Goal: Task Accomplishment & Management: Manage account settings

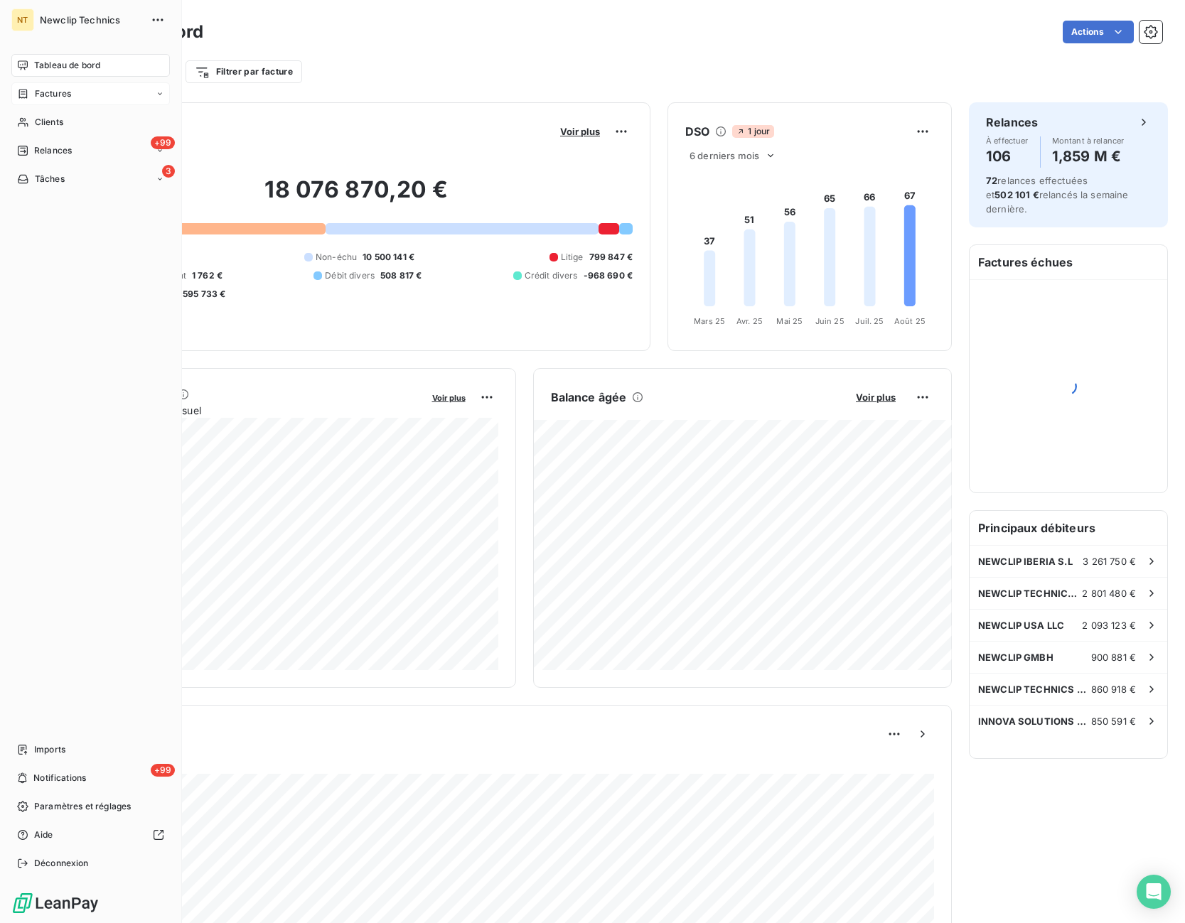
click at [32, 96] on div "Factures" at bounding box center [44, 93] width 54 height 13
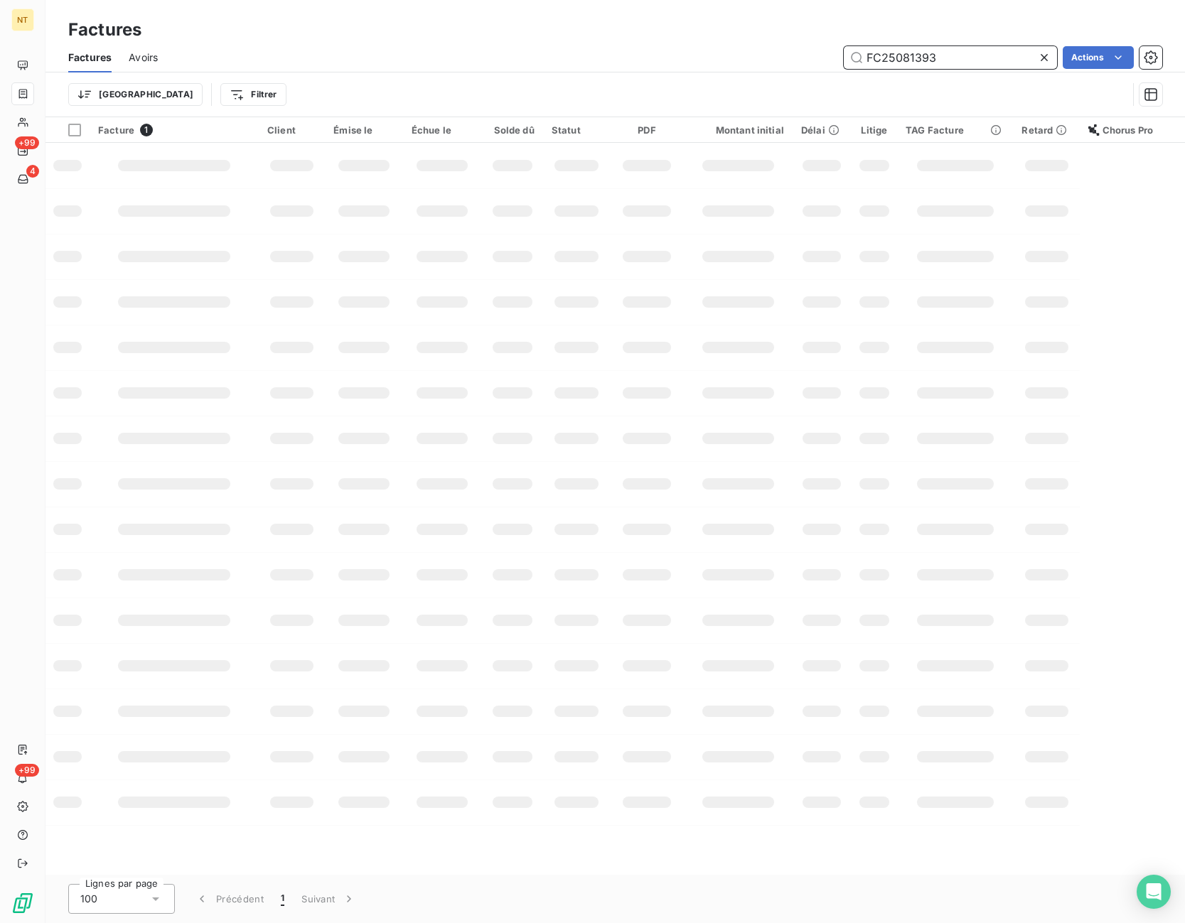
drag, startPoint x: 952, startPoint y: 61, endPoint x: 799, endPoint y: 66, distance: 152.9
click at [844, 66] on input "FC25081393" at bounding box center [950, 57] width 213 height 23
paste input "73259"
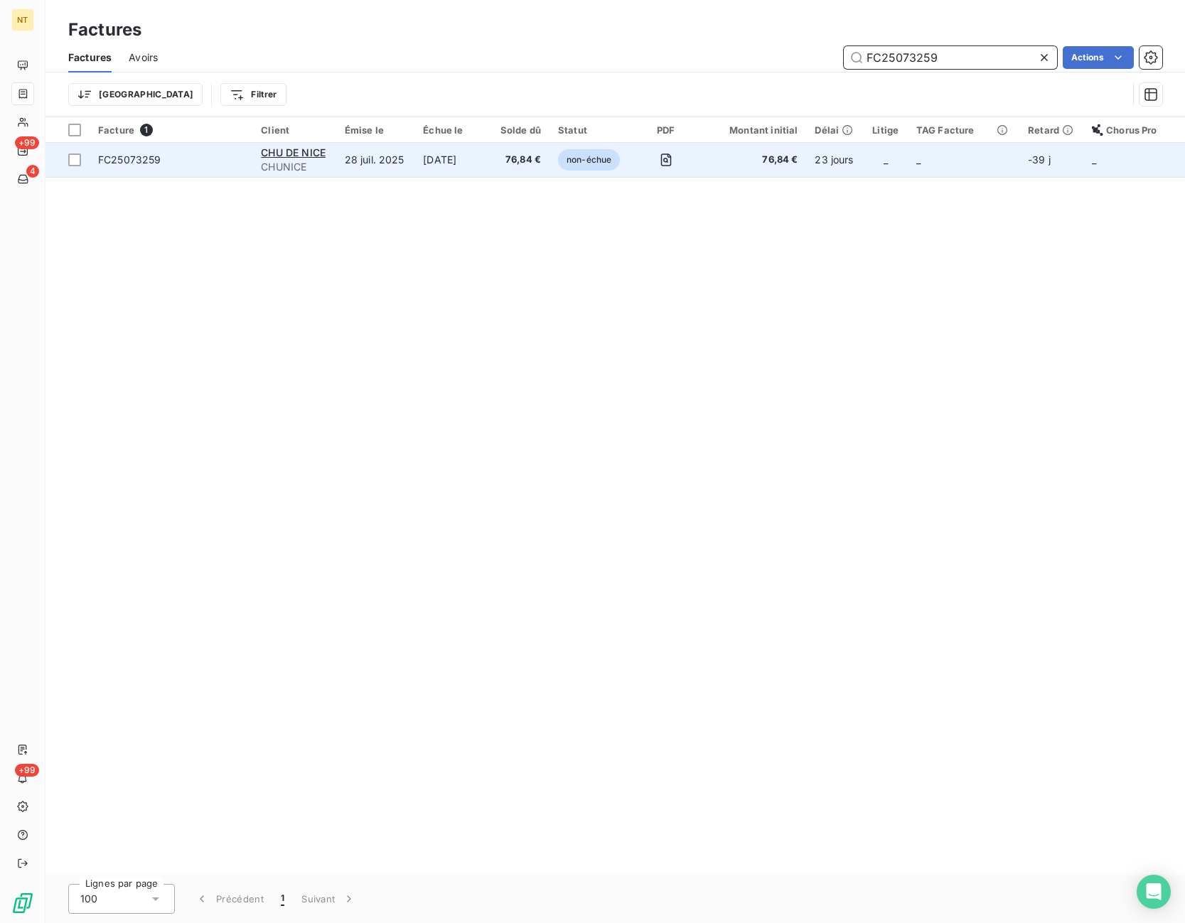
type input "FC25073259"
click at [655, 153] on td at bounding box center [666, 160] width 71 height 34
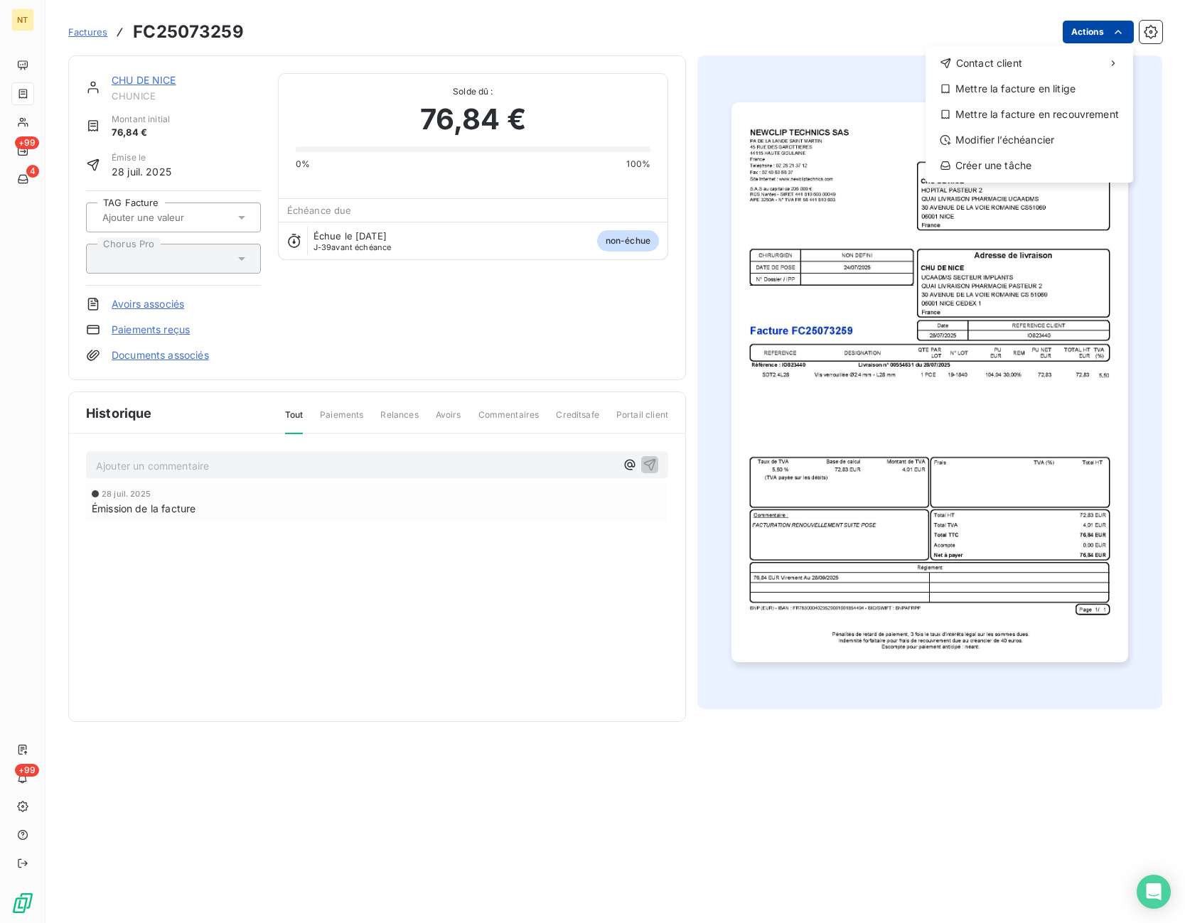
click at [1102, 34] on html "NT +99 4 +99 Factures FC25073259 Actions Contact client Mettre la facture en li…" at bounding box center [592, 461] width 1185 height 923
click at [1012, 97] on div "Mettre la facture en litige" at bounding box center [1029, 88] width 196 height 23
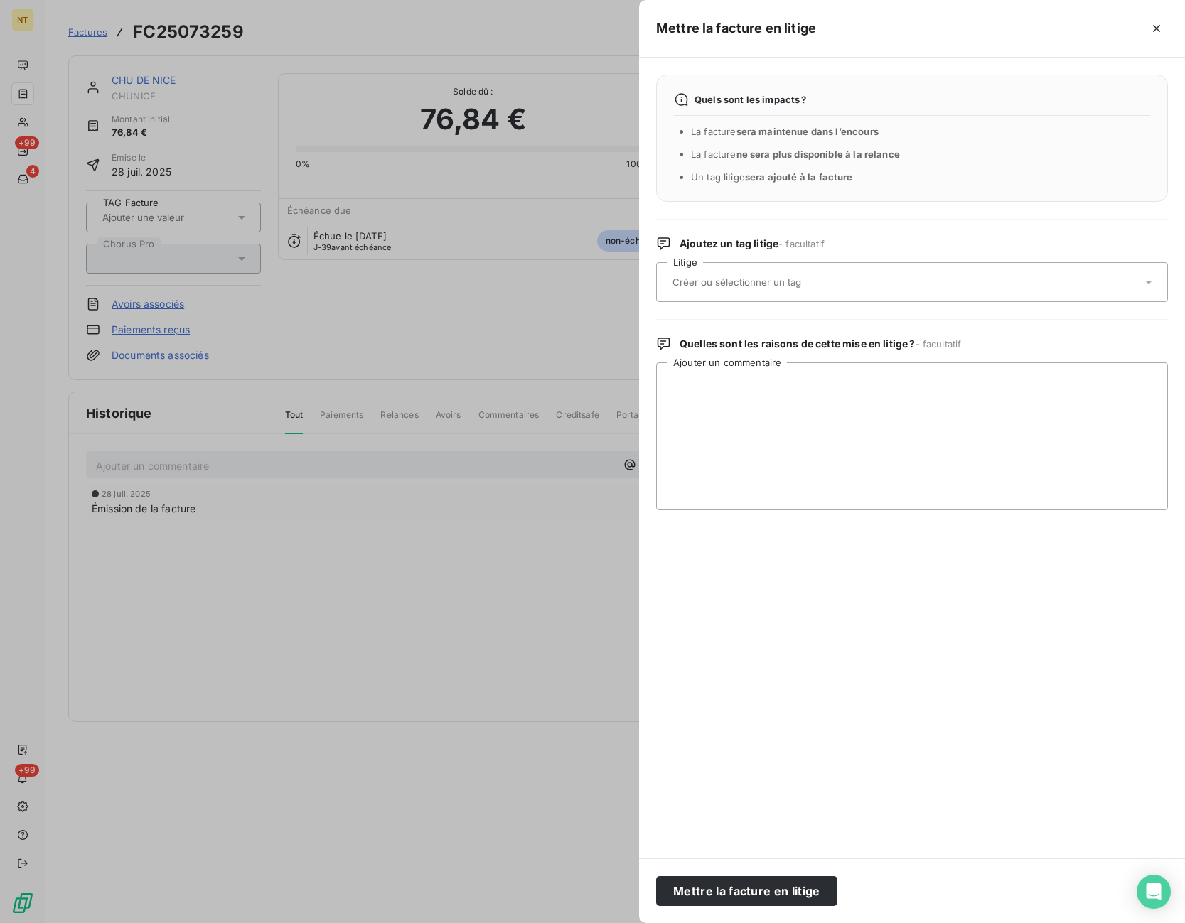
click at [772, 279] on input "text" at bounding box center [774, 282] width 207 height 13
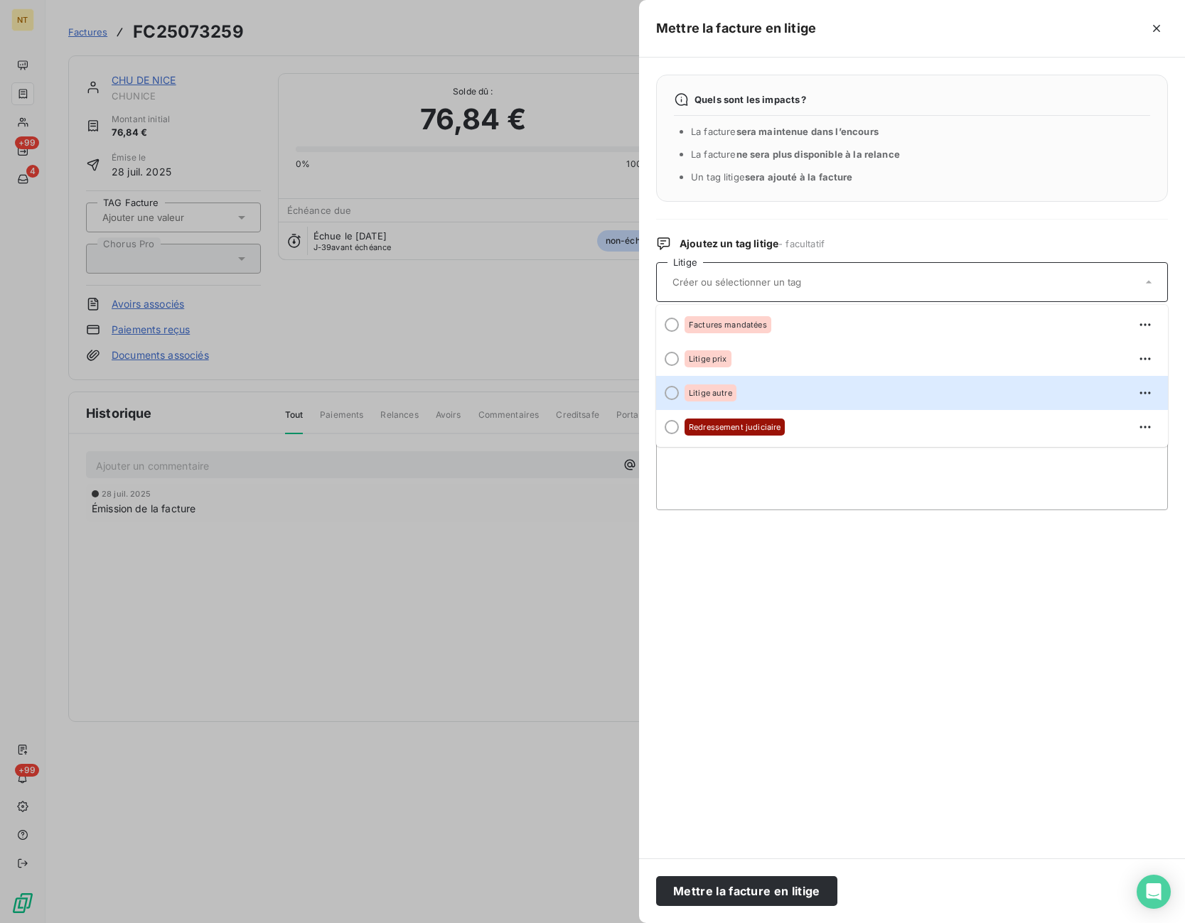
drag, startPoint x: 766, startPoint y: 404, endPoint x: 749, endPoint y: 596, distance: 193.4
click at [766, 407] on li "Litige autre" at bounding box center [912, 393] width 512 height 34
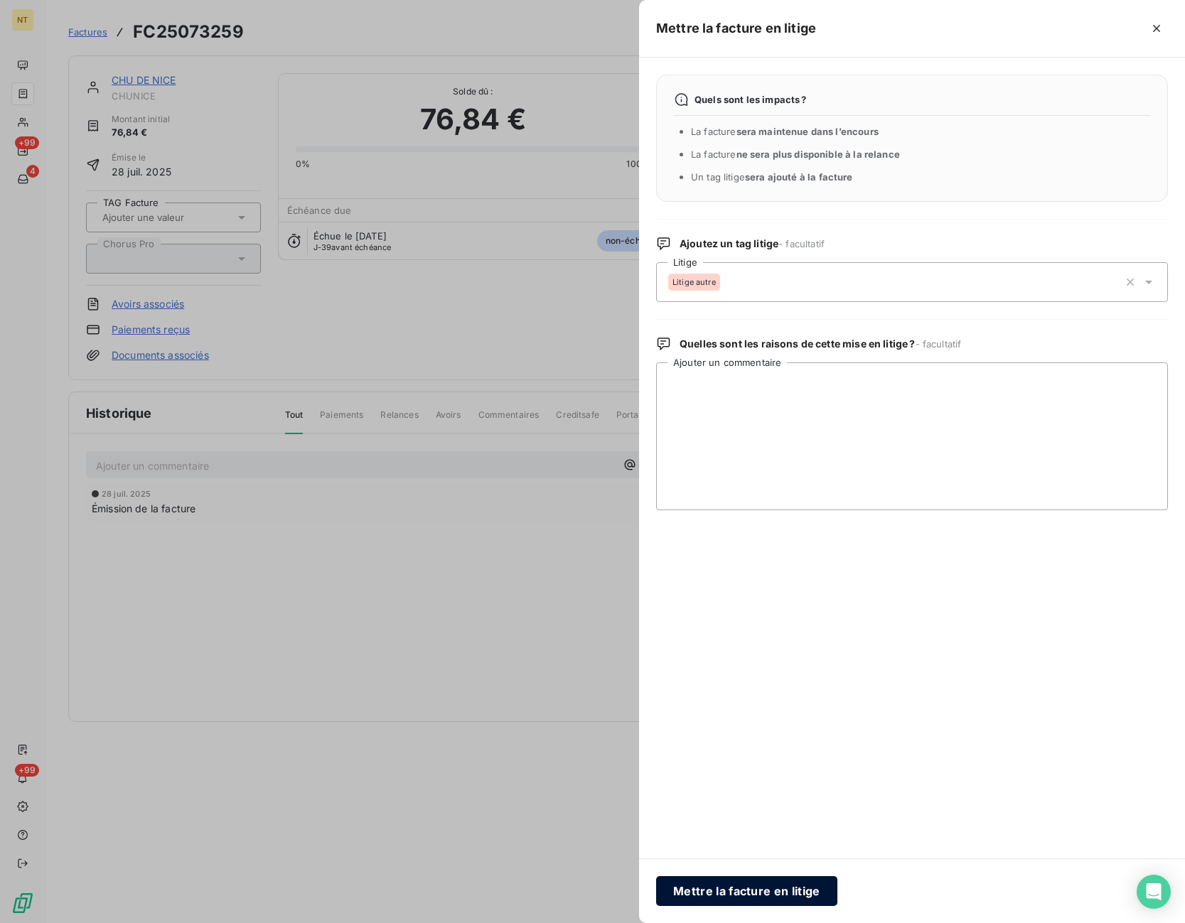
click at [771, 892] on button "Mettre la facture en litige" at bounding box center [746, 892] width 181 height 30
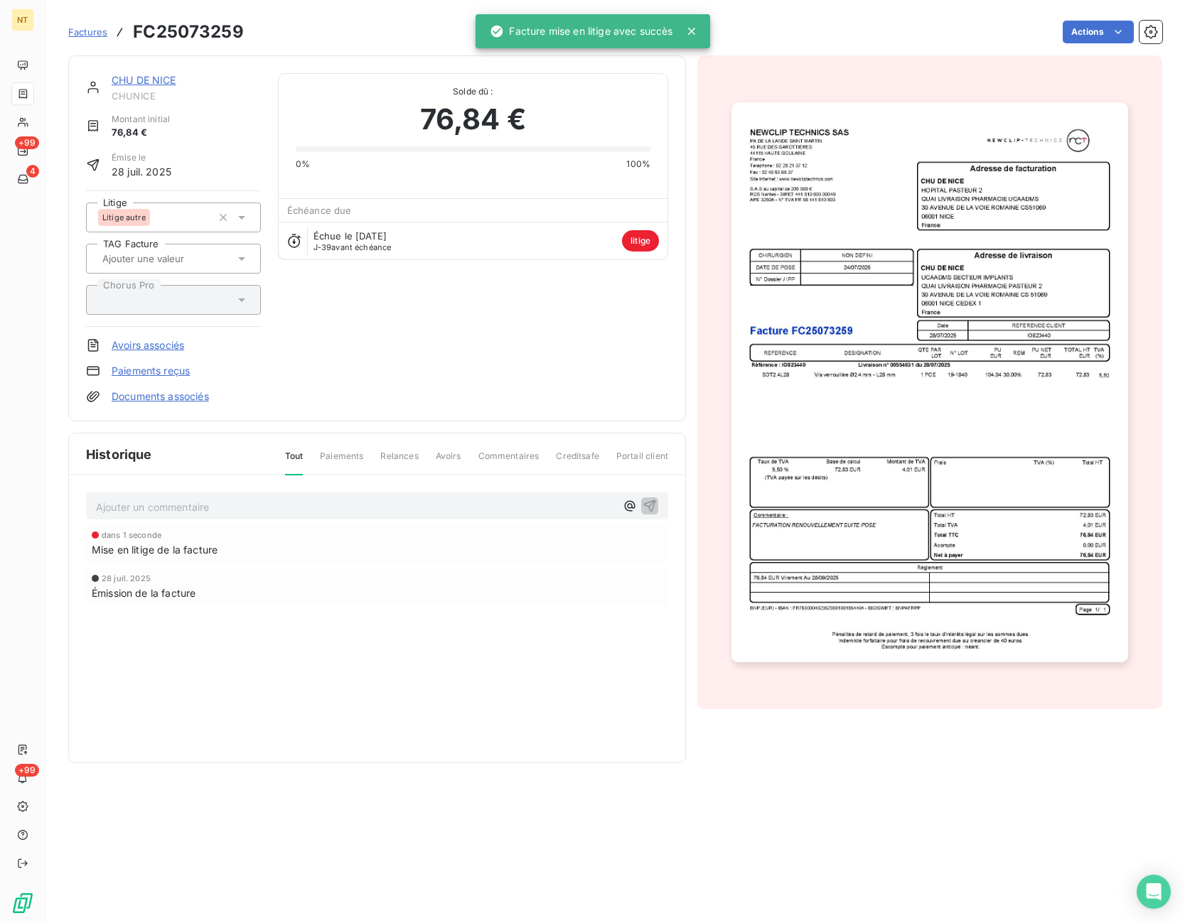
click at [173, 513] on p "Ajouter un commentaire ﻿" at bounding box center [356, 507] width 520 height 18
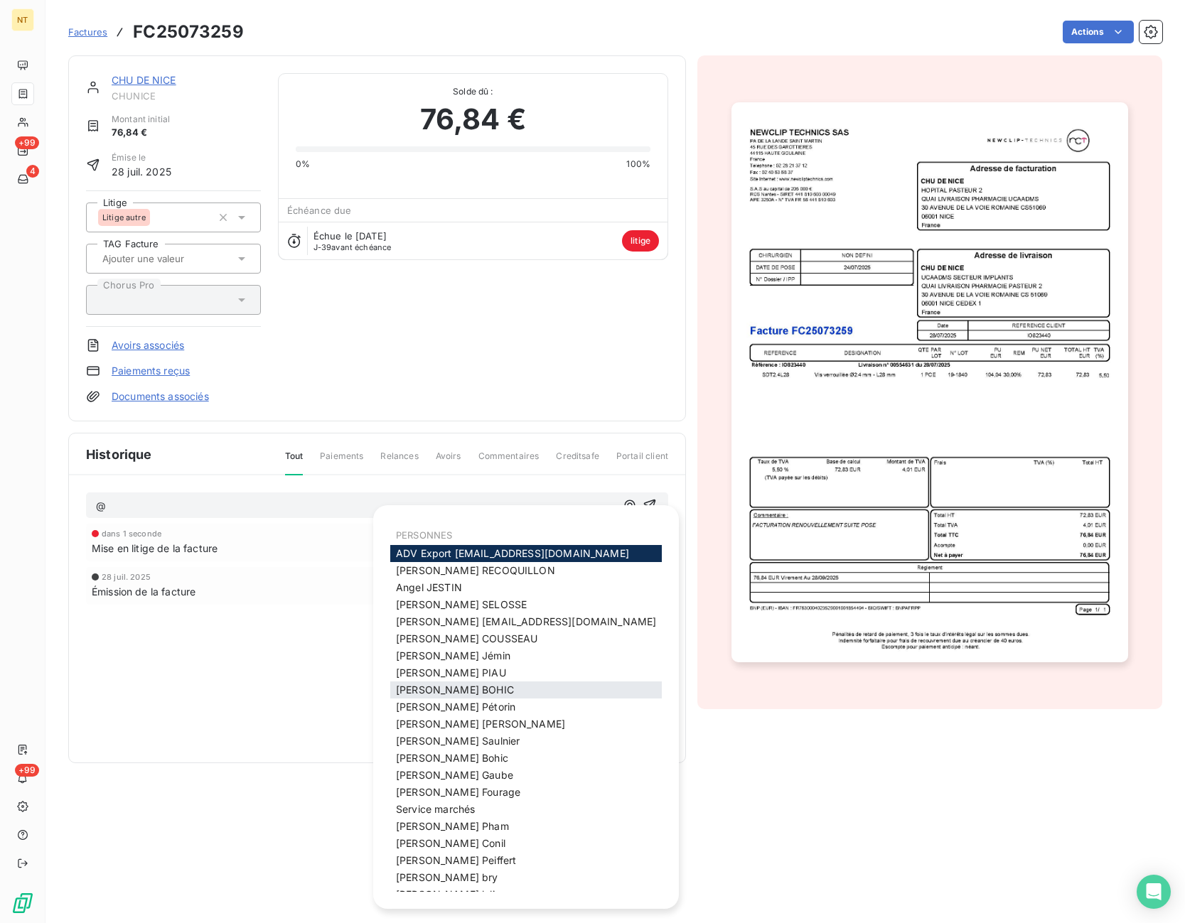
click at [482, 685] on div "[PERSON_NAME]" at bounding box center [526, 690] width 272 height 17
click at [446, 687] on span "[PERSON_NAME]" at bounding box center [455, 690] width 118 height 12
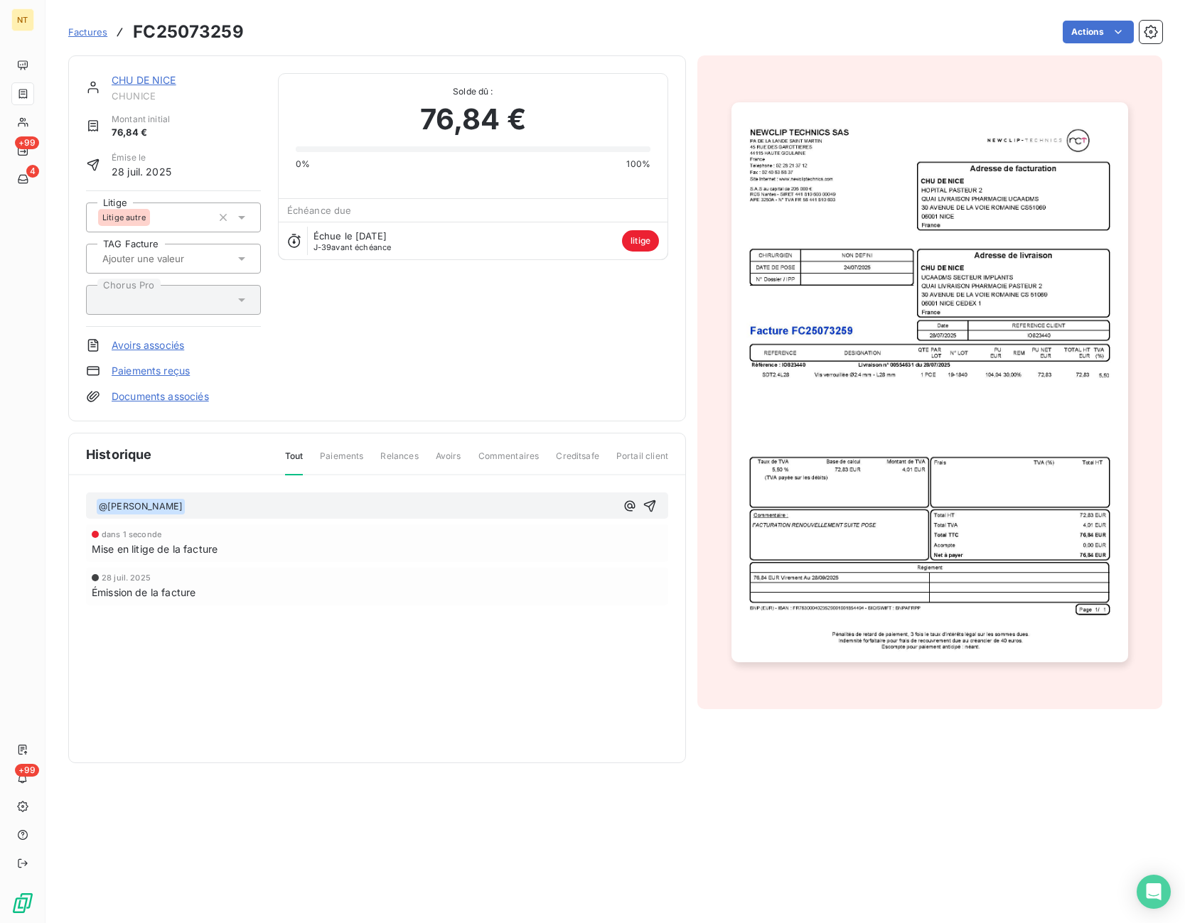
click at [230, 518] on div "﻿ @ [PERSON_NAME] ﻿ ﻿" at bounding box center [377, 506] width 582 height 27
click at [233, 509] on p "﻿ @ [PERSON_NAME] ﻿ ﻿" at bounding box center [356, 506] width 520 height 17
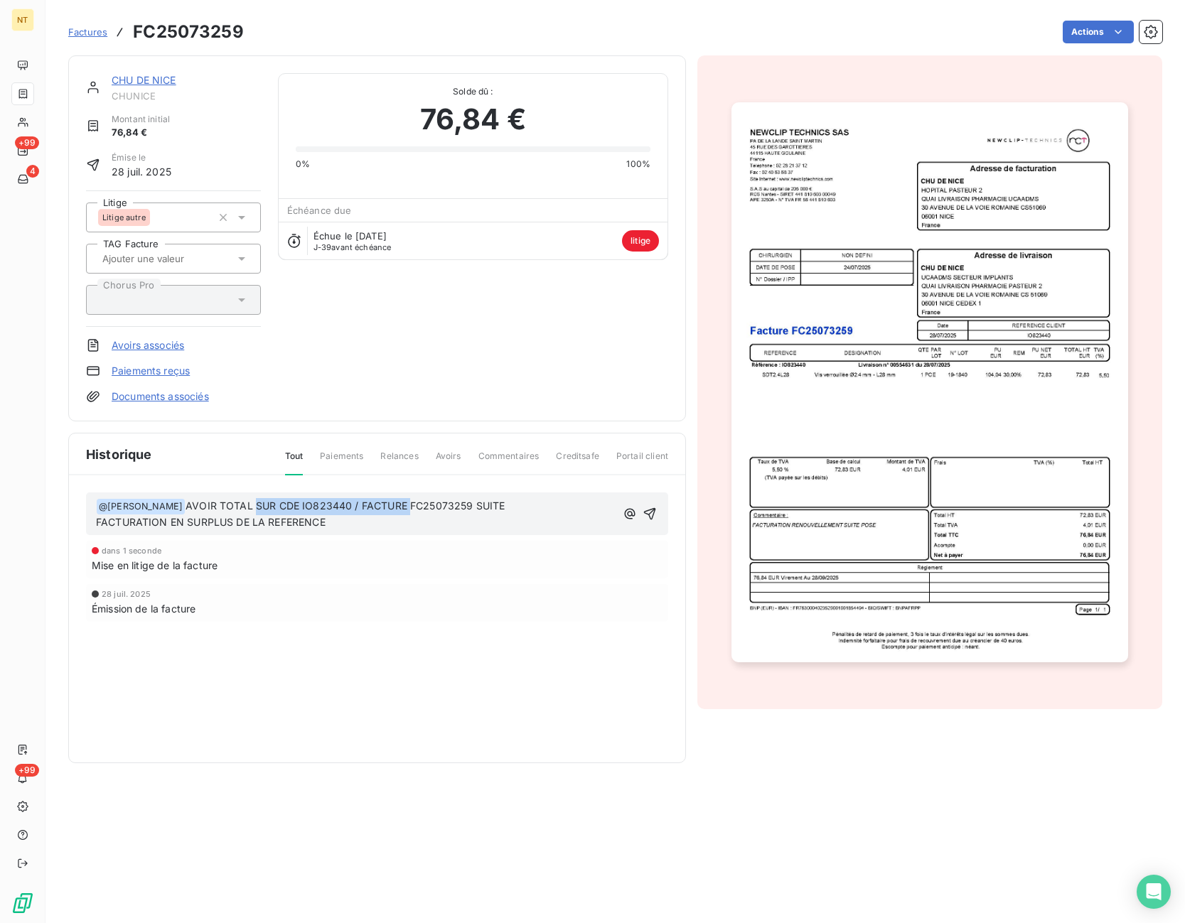
drag, startPoint x: 383, startPoint y: 503, endPoint x: 232, endPoint y: 503, distance: 150.7
click at [232, 503] on span "AVOIR TOTAL SUR CDE IO823440 / FACTURE FC25073259 SUITE" at bounding box center [345, 506] width 319 height 12
click at [295, 510] on span "AVOIR TOTAL FC25073259 SUITE" at bounding box center [268, 506] width 165 height 12
drag, startPoint x: 295, startPoint y: 505, endPoint x: 228, endPoint y: 502, distance: 66.9
click at [228, 502] on span "AVOIR TOTAL FC25073259 SUITE" at bounding box center [268, 506] width 165 height 12
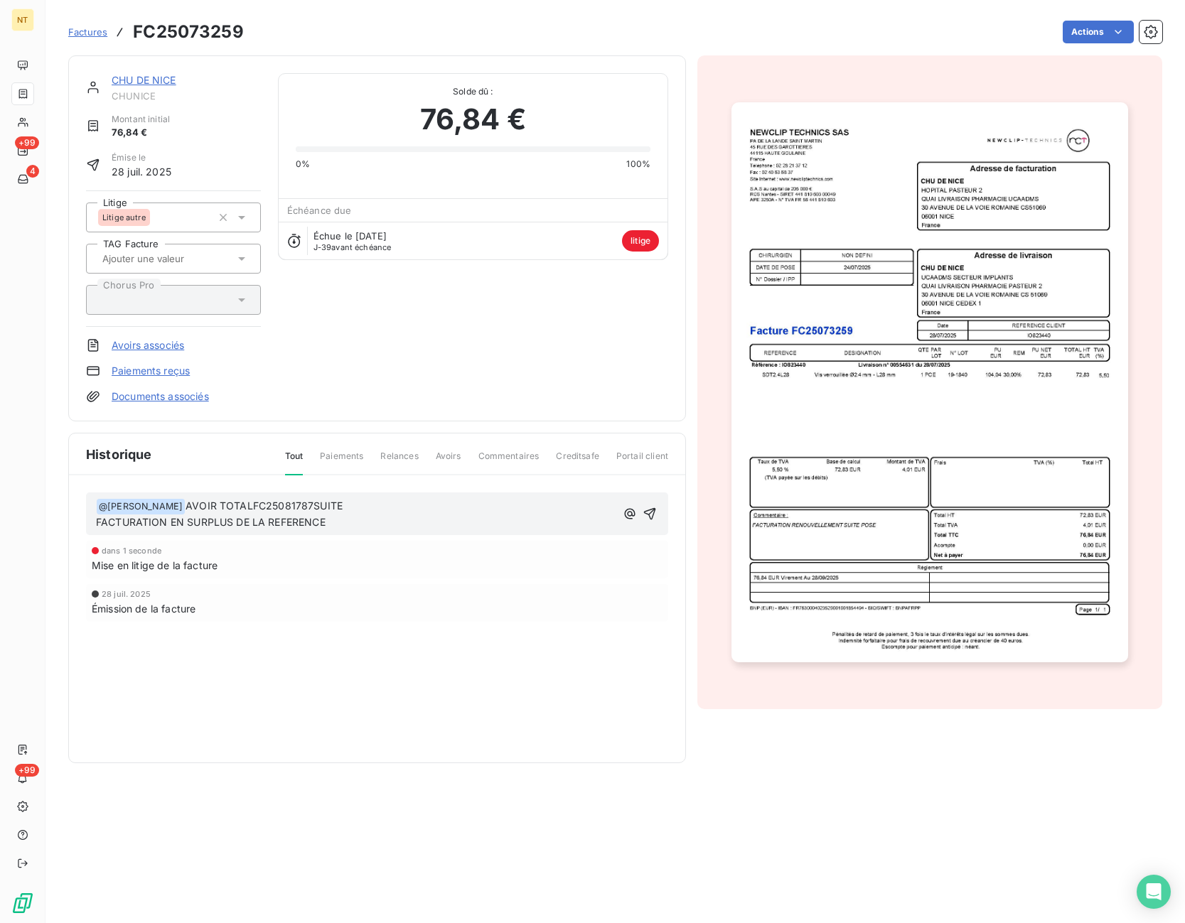
click at [225, 506] on span "AVOIR TOTALFC25081787SUITE" at bounding box center [264, 506] width 157 height 12
click at [96, 522] on span "FACTURATION EN SURPLUS DE LA REFERENCE" at bounding box center [211, 522] width 230 height 12
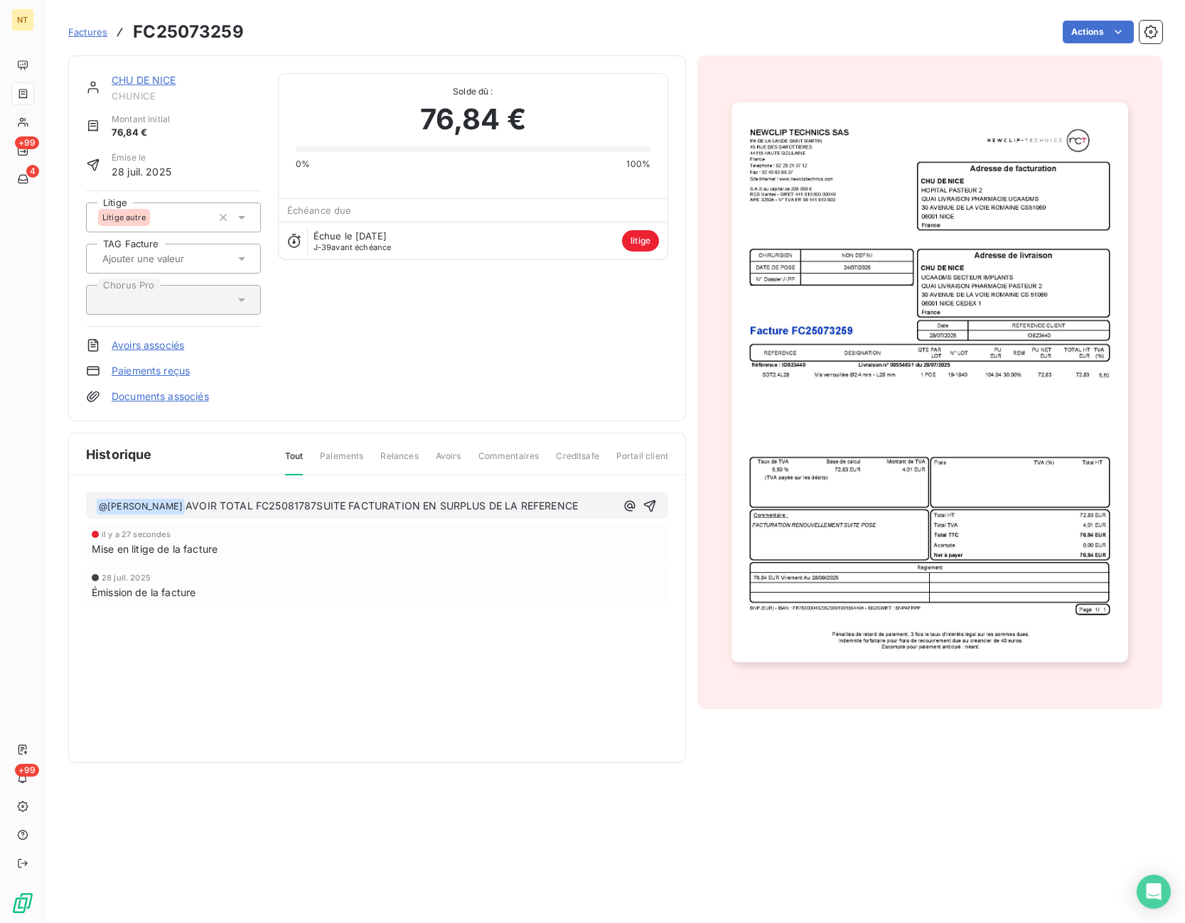
click at [291, 508] on span "AVOIR TOTAL FC25081787SUITE FACTURATION EN SURPLUS DE LA REFERENCE" at bounding box center [382, 506] width 392 height 12
drag, startPoint x: 375, startPoint y: 512, endPoint x: 395, endPoint y: 511, distance: 19.9
click at [375, 512] on p "﻿ @ [PERSON_NAME] ﻿ AVOIR TOTAL FC25081787 SUITE FACTURATION EN SURPLUS DE LA R…" at bounding box center [356, 506] width 520 height 17
click at [577, 510] on p "﻿ @ [PERSON_NAME] ﻿ AVOIR TOTAL FC25081787 SUITE FACTURATION EN SURPLUS DE LA R…" at bounding box center [356, 506] width 520 height 17
click at [649, 501] on icon "button" at bounding box center [650, 506] width 14 height 14
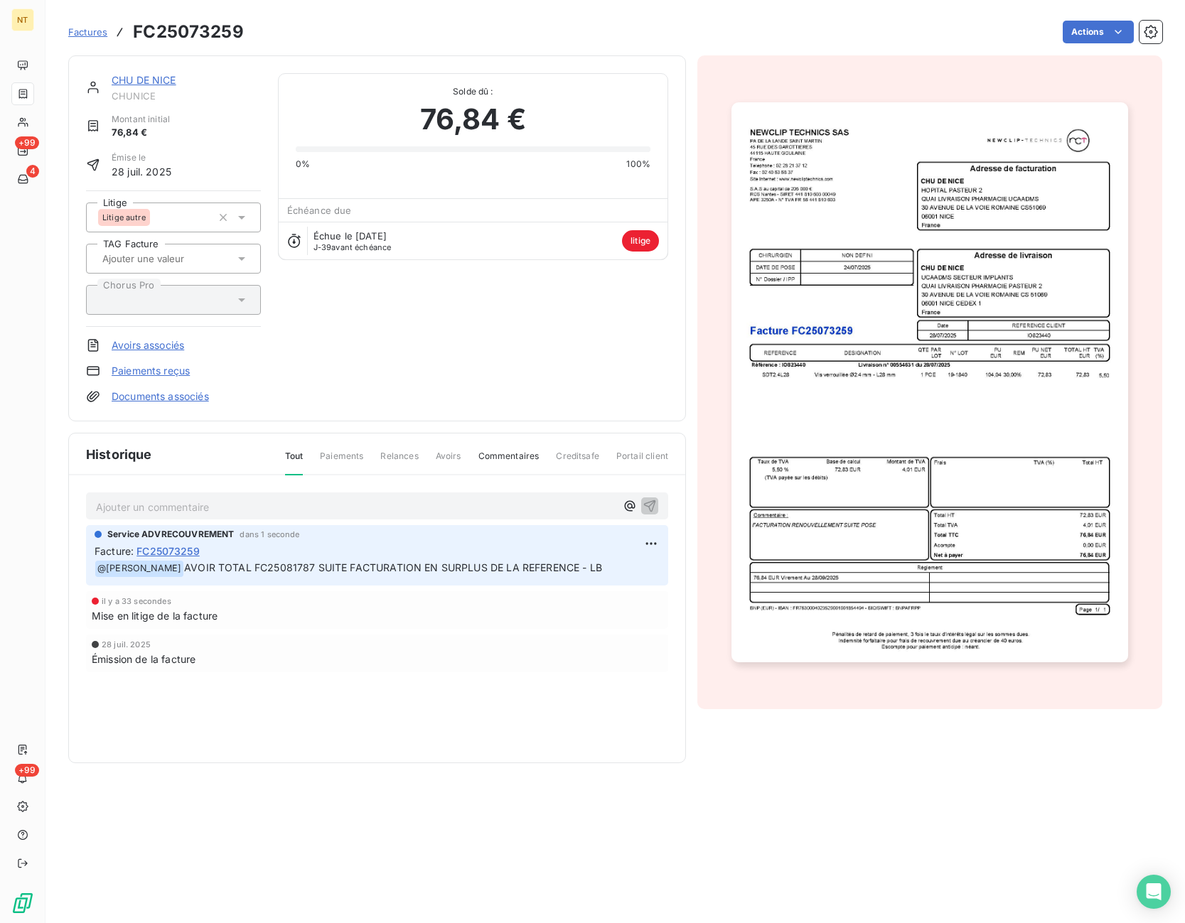
click at [558, 631] on div "Service ADVRECOUVREMENT dans 1 seconde Facture : FC25073259 ﻿ @ [PERSON_NAME] A…" at bounding box center [377, 627] width 582 height 204
click at [528, 602] on div "il y a 33 secondes" at bounding box center [377, 601] width 571 height 9
click at [424, 378] on div "CHU DE NICE CHUNICE Montant initial 76,84 € Émise le [DATE] Litige Litige autre…" at bounding box center [377, 238] width 582 height 331
click at [70, 33] on span "Factures" at bounding box center [87, 31] width 39 height 11
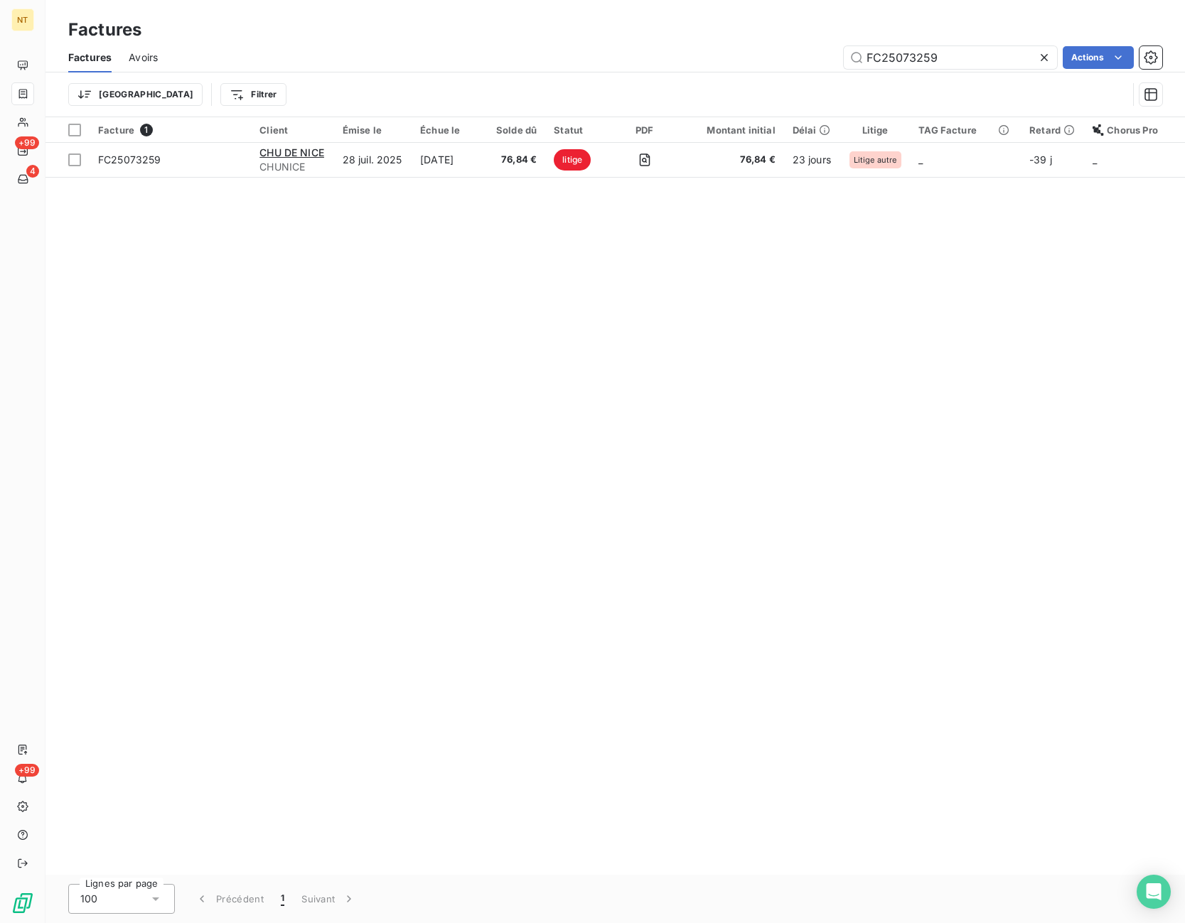
click at [591, 73] on div "Trier Filtrer" at bounding box center [615, 95] width 1094 height 44
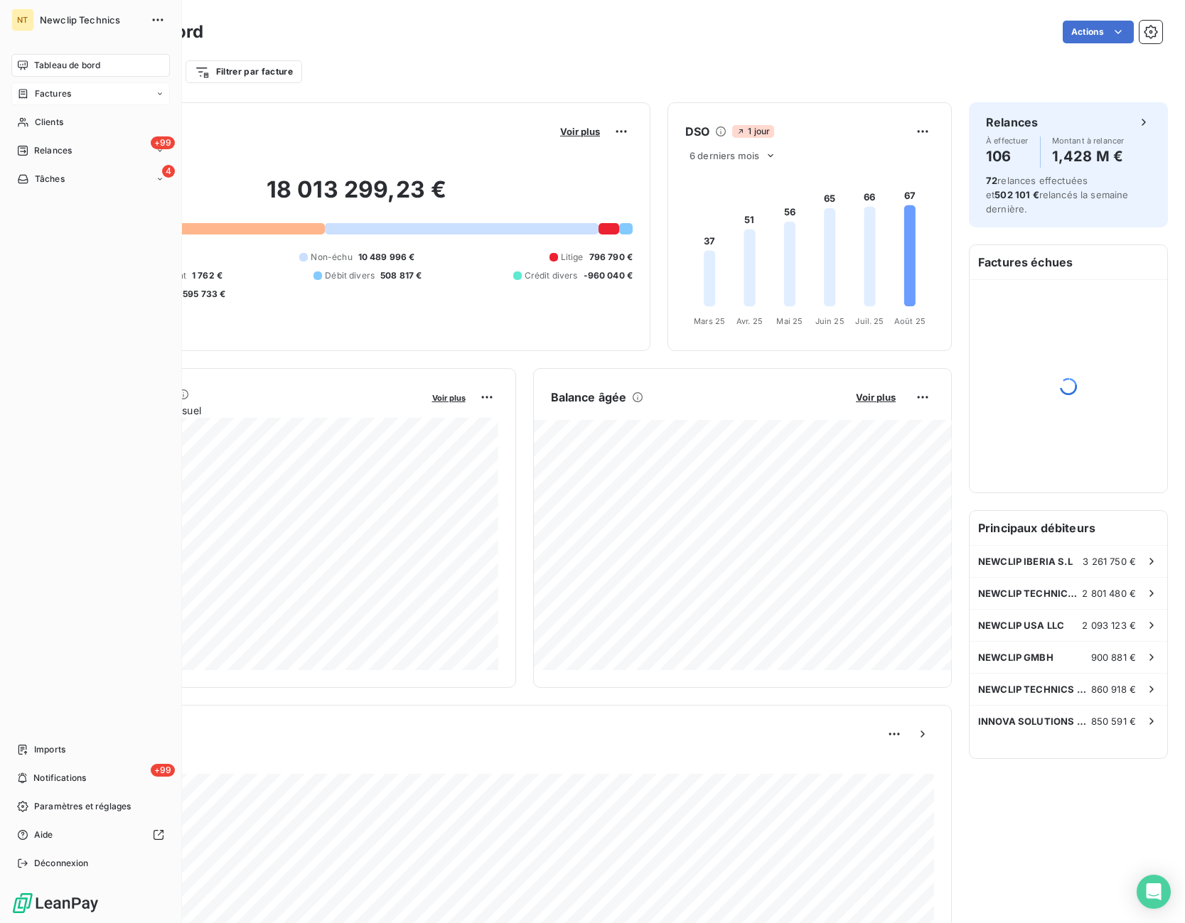
click at [18, 96] on icon at bounding box center [23, 93] width 12 height 11
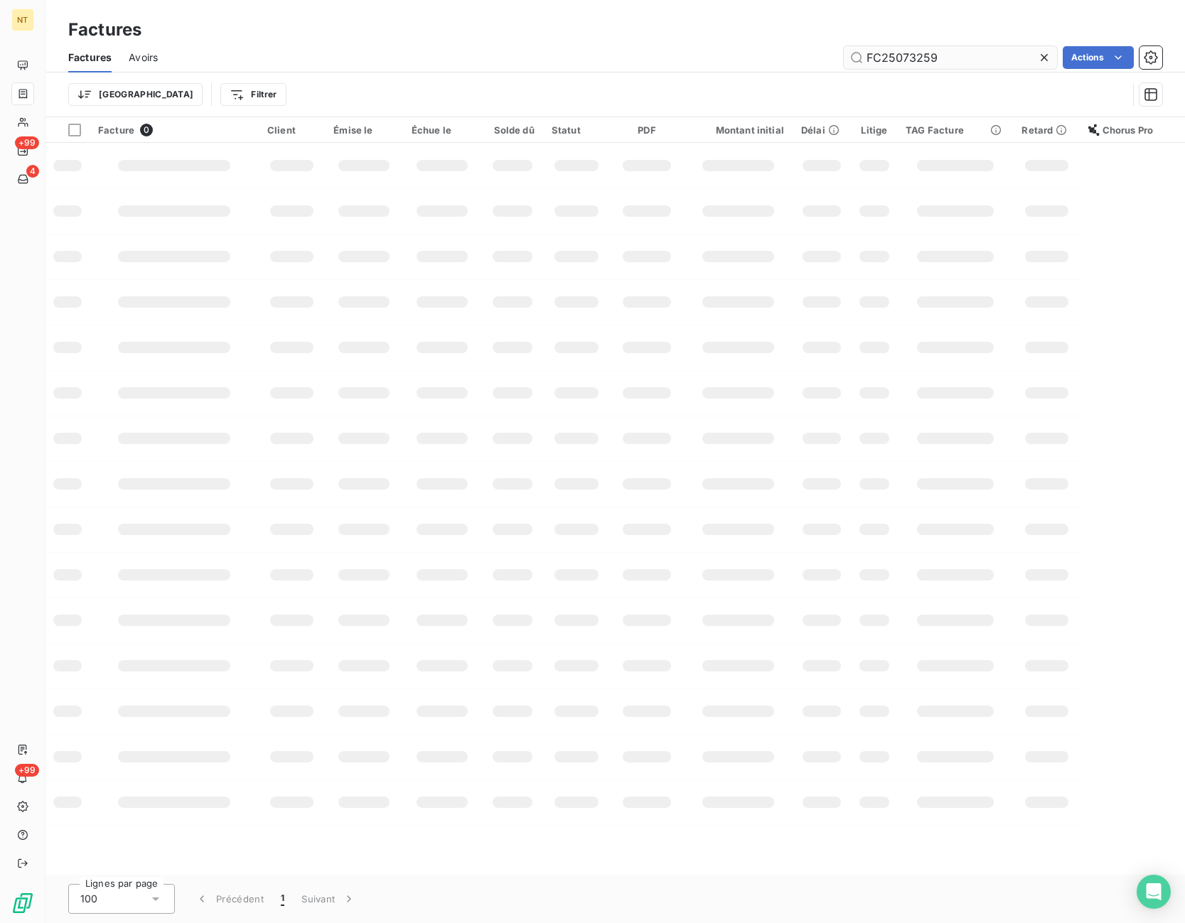
drag, startPoint x: 949, startPoint y: 59, endPoint x: 834, endPoint y: 59, distance: 115.2
click at [844, 59] on input "FC25073259" at bounding box center [950, 57] width 213 height 23
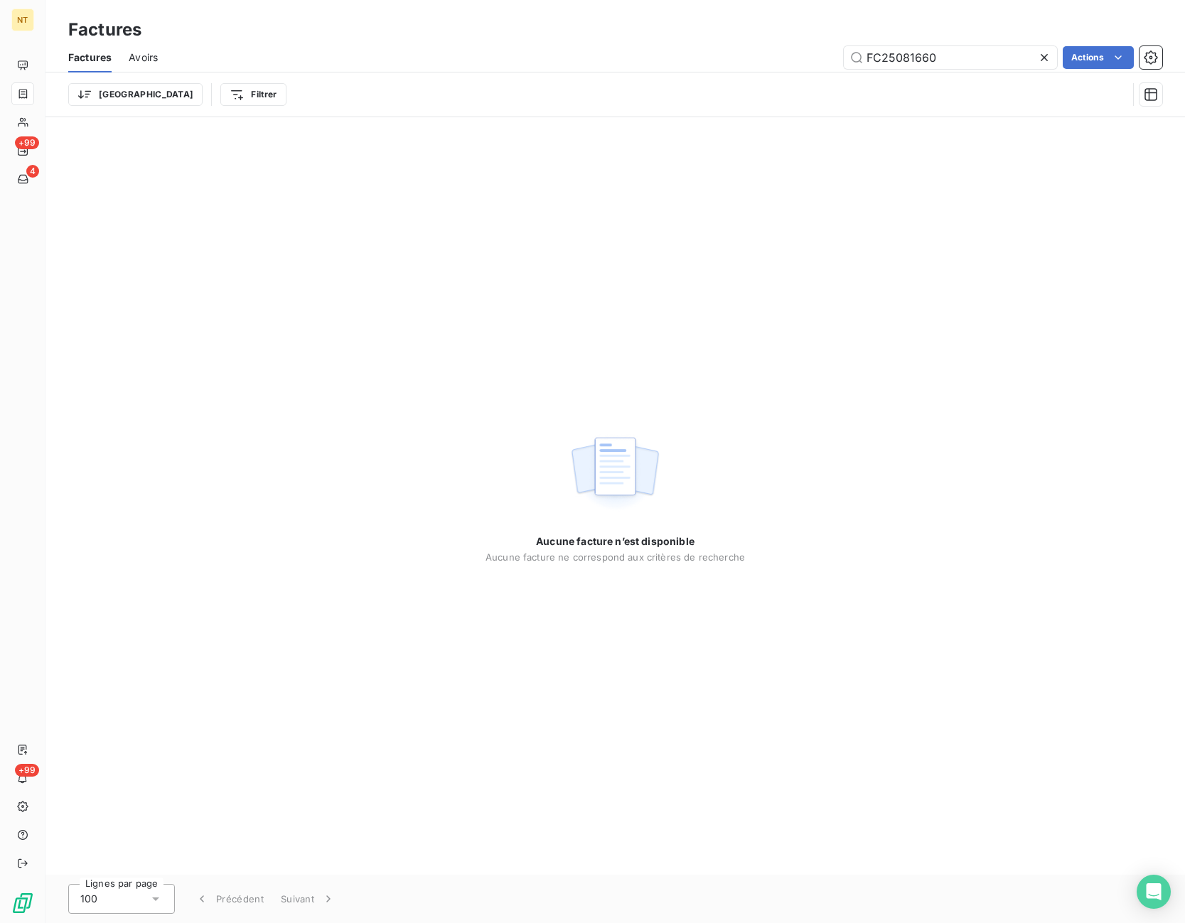
type input "FC25081660"
